Goal: Task Accomplishment & Management: Use online tool/utility

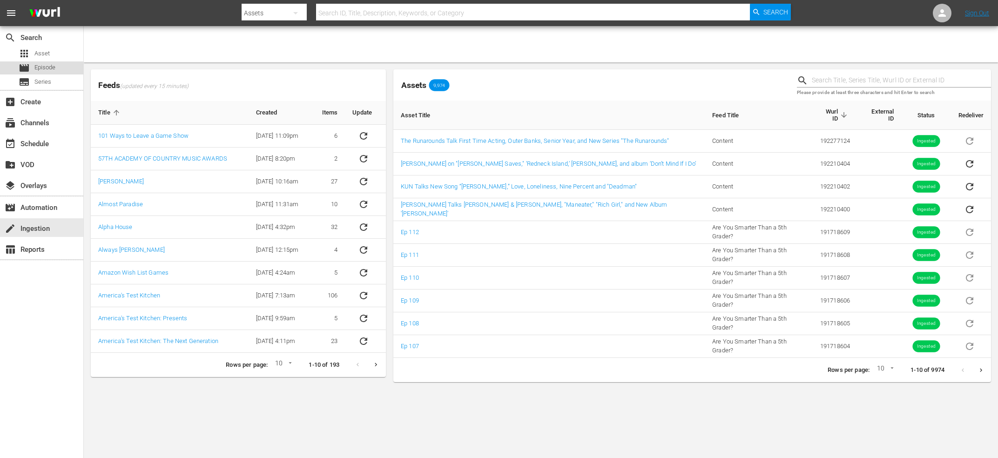
click at [31, 64] on div "movie Episode" at bounding box center [37, 67] width 37 height 13
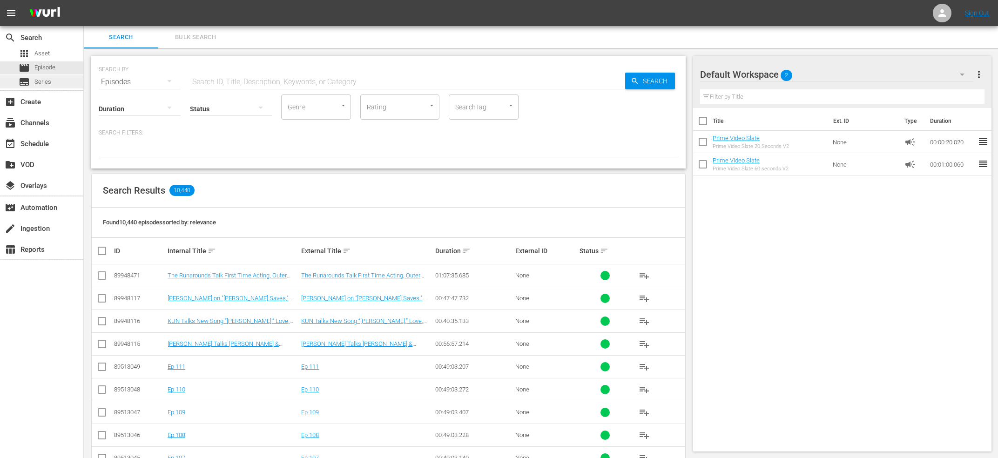
click at [37, 83] on span "Series" at bounding box center [42, 81] width 17 height 9
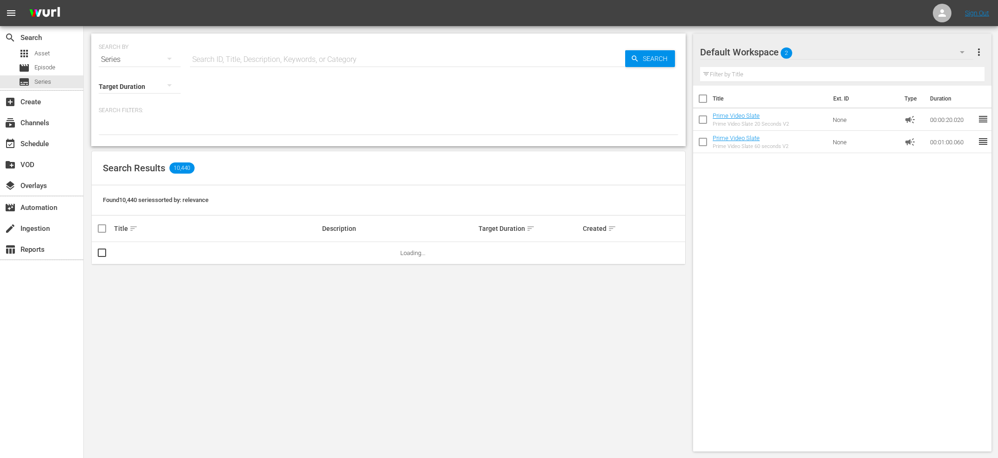
click at [271, 64] on input "text" at bounding box center [407, 59] width 435 height 22
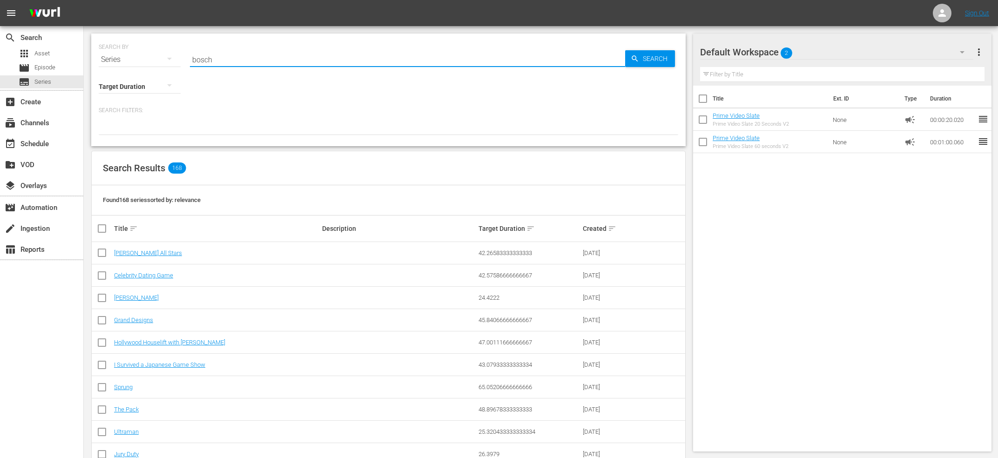
type input "bosch"
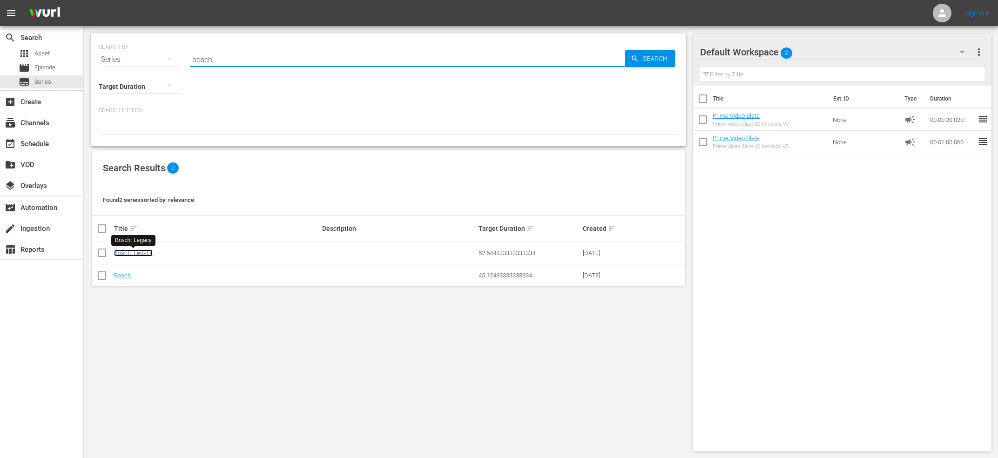
click at [134, 251] on link "Bosch: Legacy" at bounding box center [133, 253] width 39 height 7
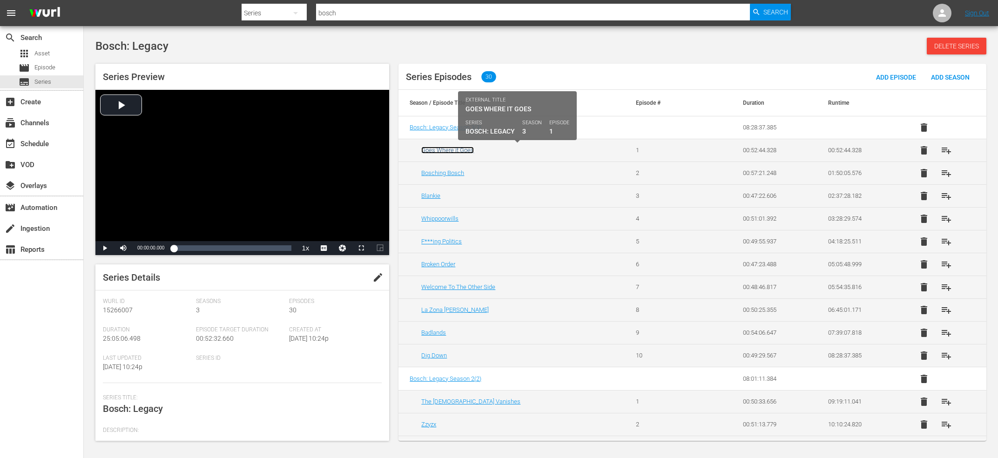
click at [460, 150] on link "Goes Where it Goes" at bounding box center [447, 150] width 53 height 7
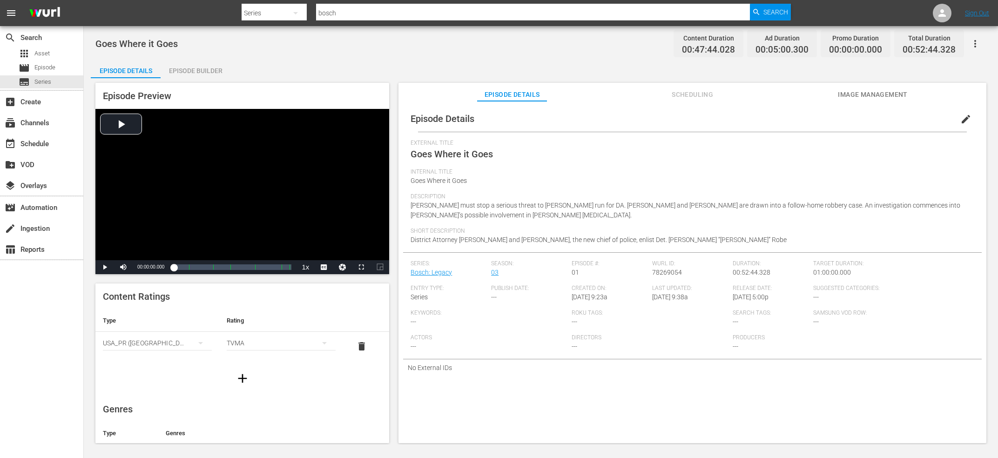
click at [710, 188] on div "Internal Title Goes Where it Goes" at bounding box center [693, 181] width 564 height 25
click at [40, 224] on div "create Ingestion" at bounding box center [26, 227] width 52 height 8
